Goal: Complete application form

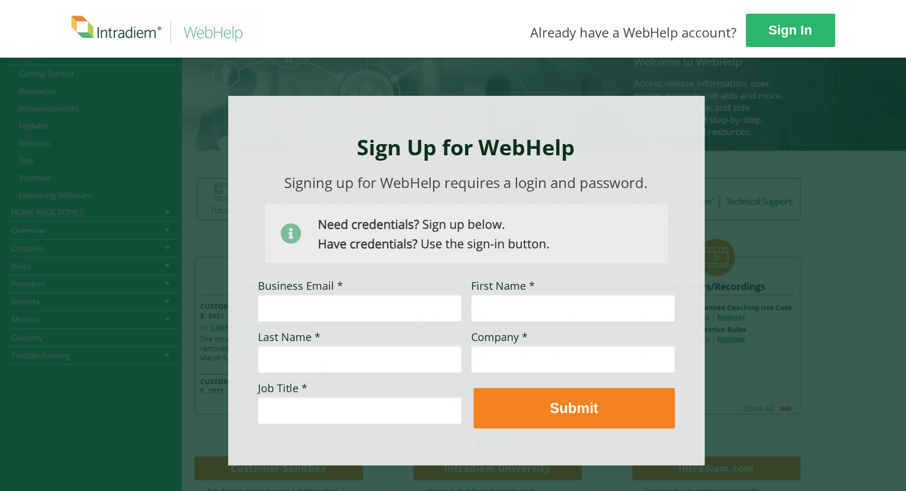
click at [329, 303] on input "Business Email *" at bounding box center [360, 307] width 204 height 27
type input "jean.rohwedderblackmon@wellsfargo.com"
type input "Jean"
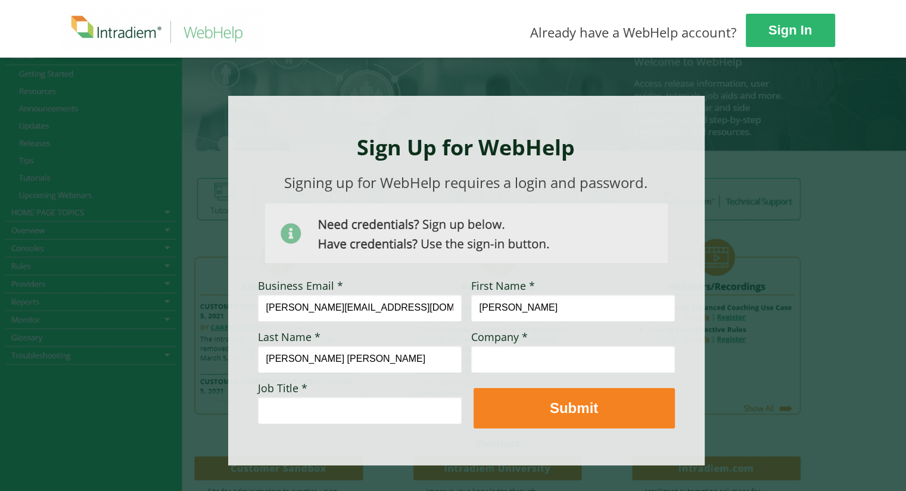
type input "Rohwedder Blackmon"
type input "Wells Fargo"
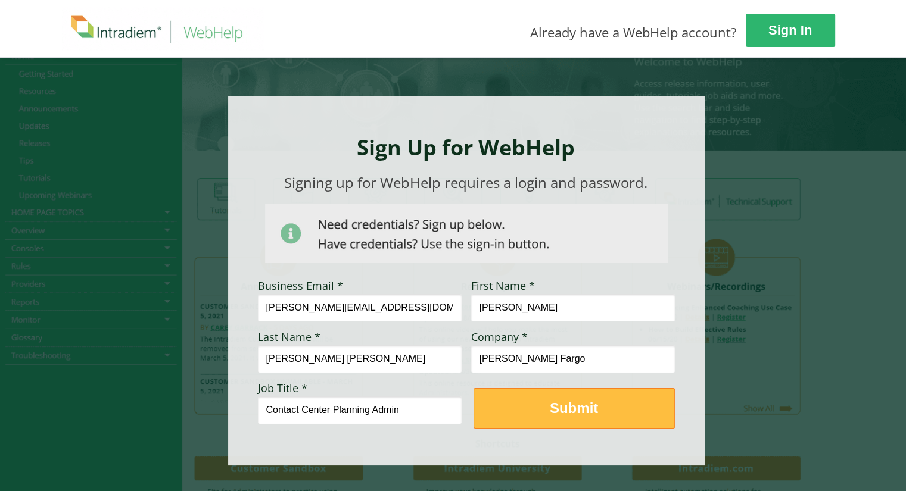
type input "Contact Center Planning Admin"
click at [592, 403] on strong "Submit" at bounding box center [574, 408] width 48 height 16
